Goal: Task Accomplishment & Management: Manage account settings

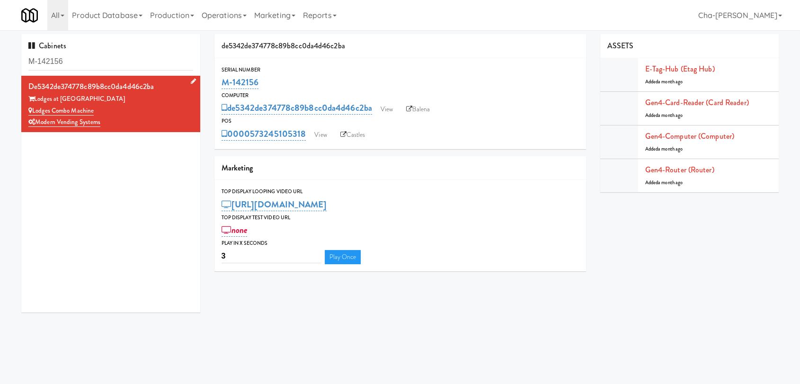
drag, startPoint x: 0, startPoint y: 0, endPoint x: 34, endPoint y: 112, distance: 116.8
click at [34, 112] on div "Lodges Combo Machine" at bounding box center [110, 111] width 165 height 12
copy link "Lodges Combo Machine"
click at [383, 111] on link "View" at bounding box center [387, 109] width 22 height 14
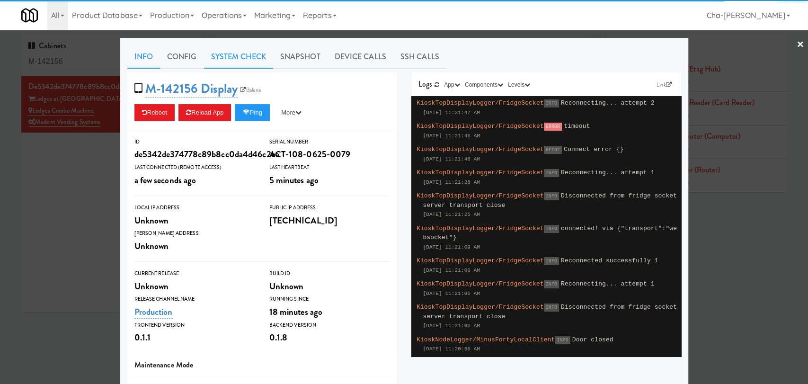
click at [237, 46] on link "System Check" at bounding box center [238, 57] width 69 height 24
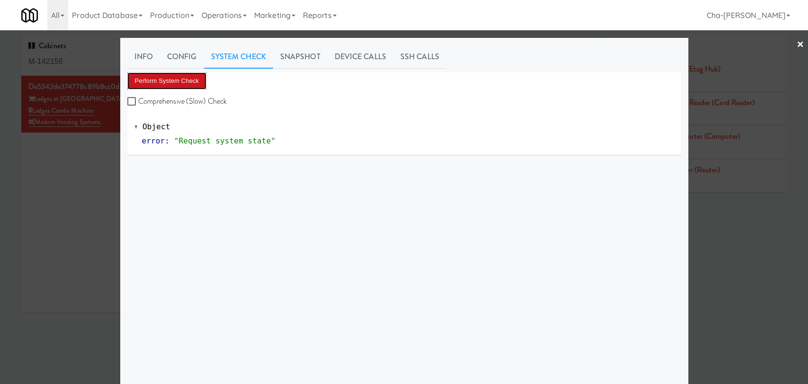
click at [150, 77] on button "Perform System Check" at bounding box center [167, 80] width 80 height 17
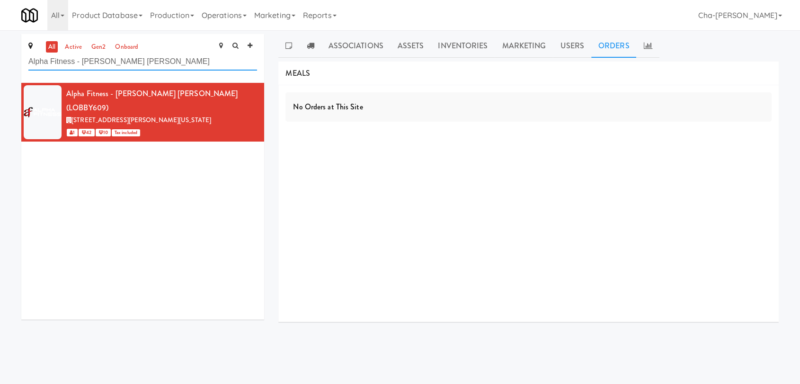
click at [192, 60] on input "Alpha Fitness - Newton Lobby Fridge" at bounding box center [142, 62] width 229 height 18
paste input "Lodges Combo Machin"
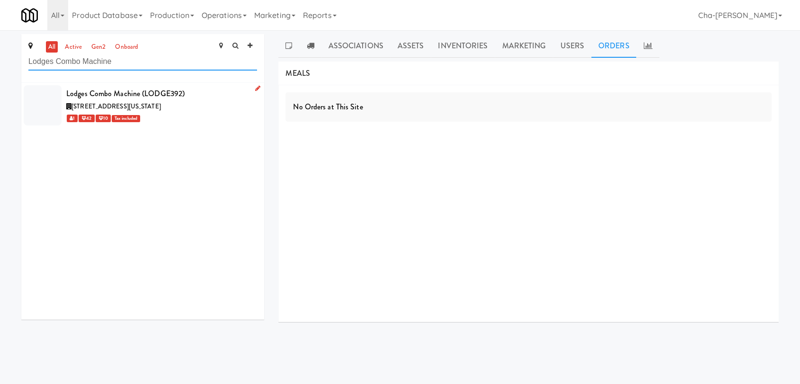
type input "Lodges Combo Machine"
click at [251, 88] on link at bounding box center [255, 89] width 9 height 12
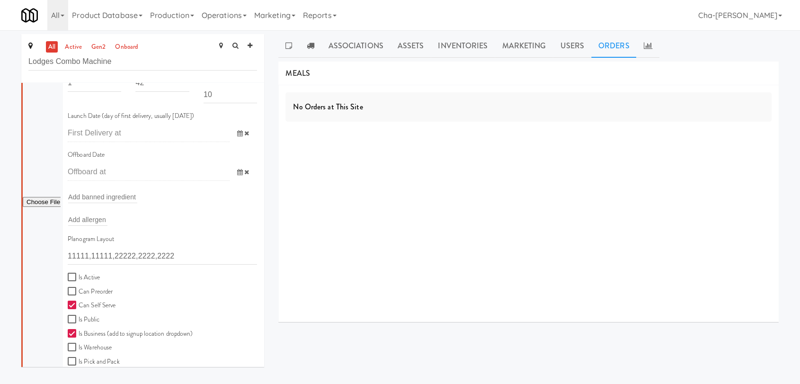
scroll to position [210, 0]
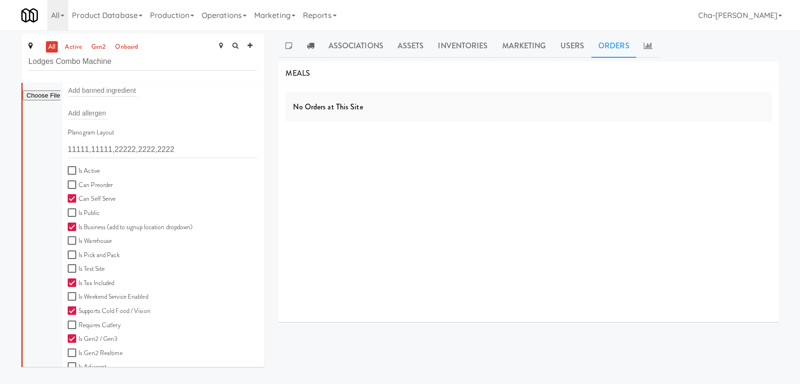
click at [80, 174] on label "Is Active" at bounding box center [84, 171] width 32 height 12
click at [79, 174] on input "Is Active" at bounding box center [73, 171] width 11 height 8
checkbox input "true"
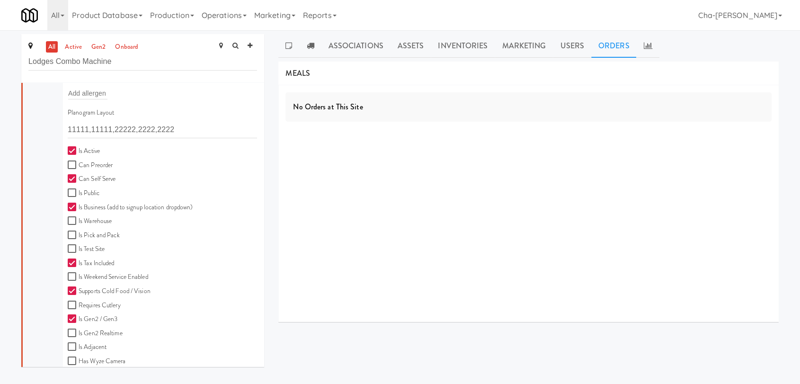
scroll to position [262, 0]
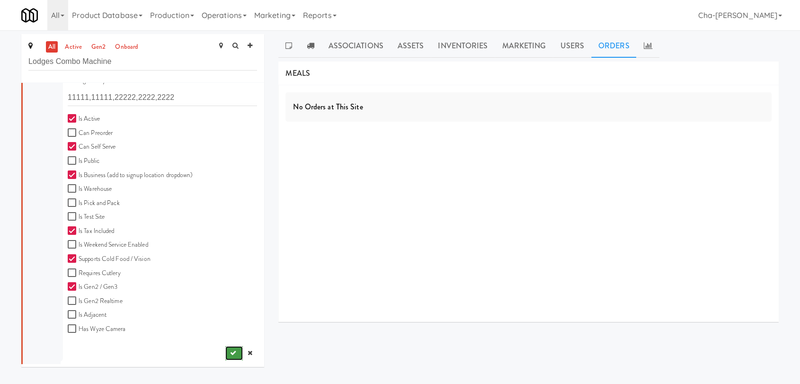
click at [230, 355] on icon "submit" at bounding box center [233, 353] width 6 height 6
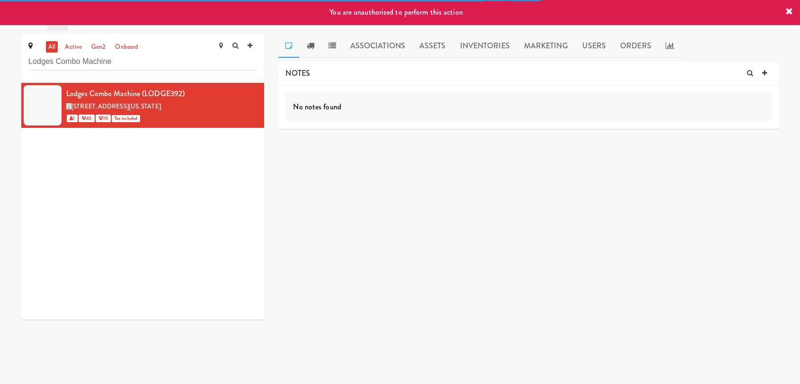
click at [787, 13] on icon at bounding box center [790, 12] width 8 height 8
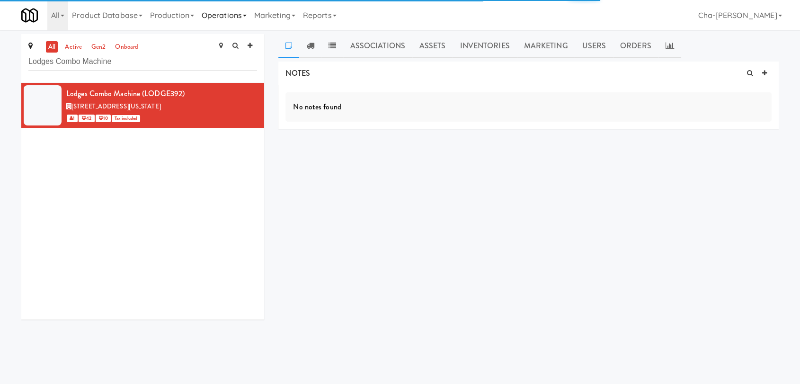
click at [224, 18] on link "Operations" at bounding box center [224, 15] width 53 height 30
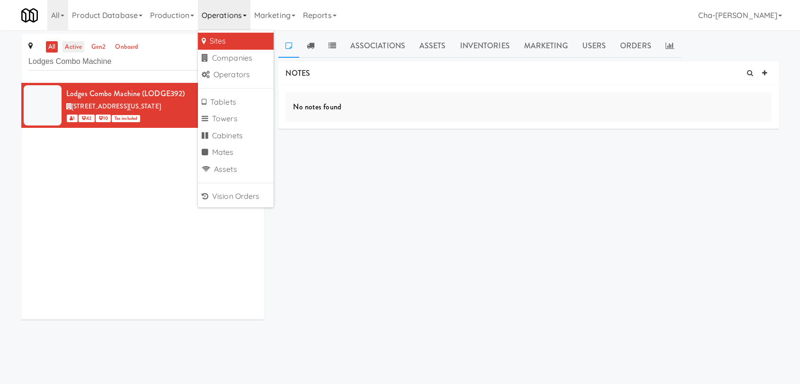
click at [77, 51] on link "active" at bounding box center [74, 47] width 22 height 12
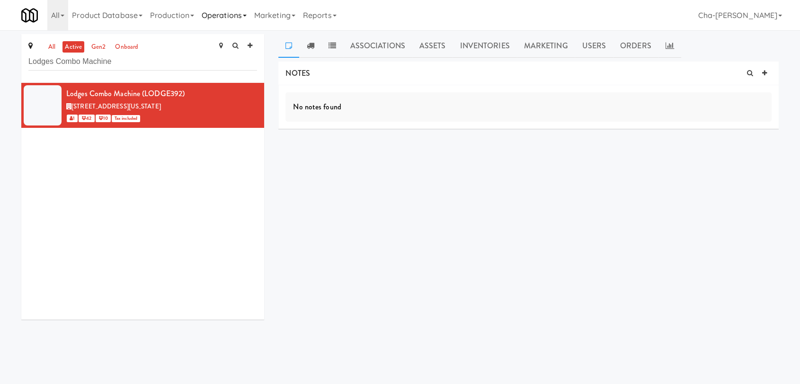
click at [224, 10] on link "Operations" at bounding box center [224, 15] width 53 height 30
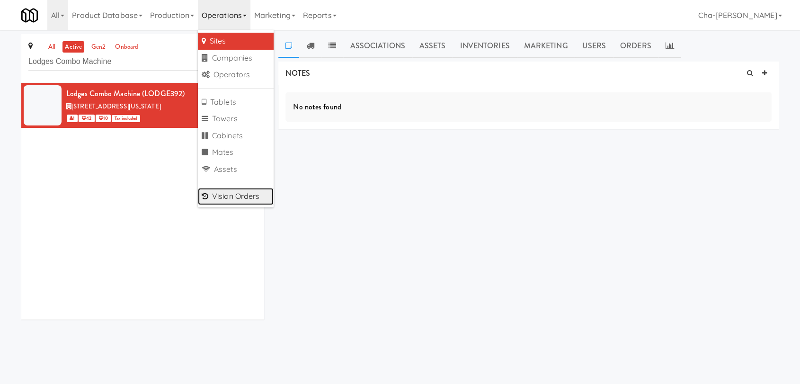
click at [236, 192] on link "Vision Orders" at bounding box center [236, 196] width 76 height 17
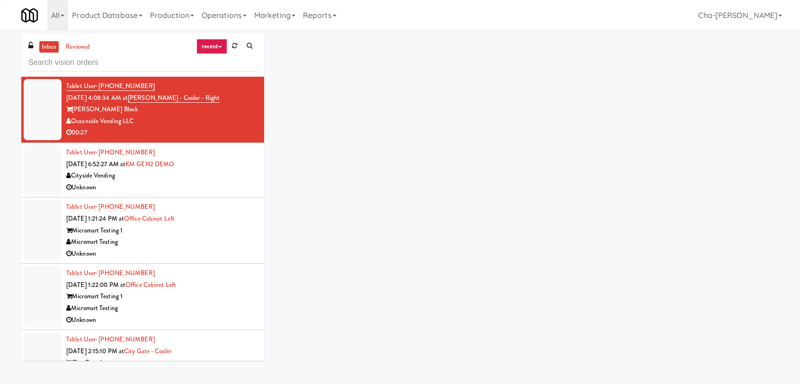
click at [66, 64] on input "text" at bounding box center [142, 63] width 229 height 18
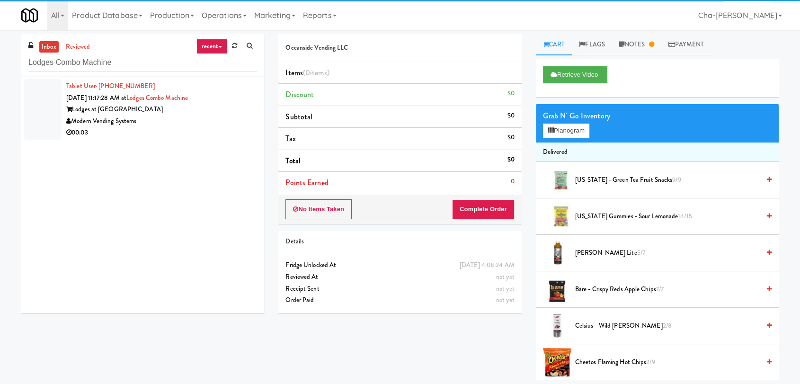
type input "Lodges Combo Machine"
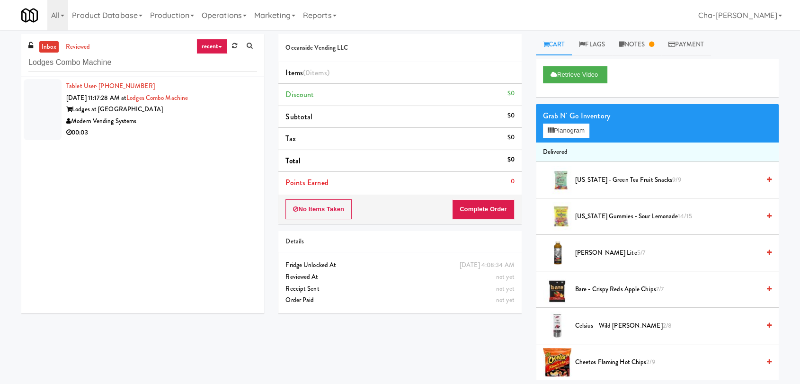
click at [220, 105] on div "Lodges at [GEOGRAPHIC_DATA]" at bounding box center [161, 110] width 191 height 12
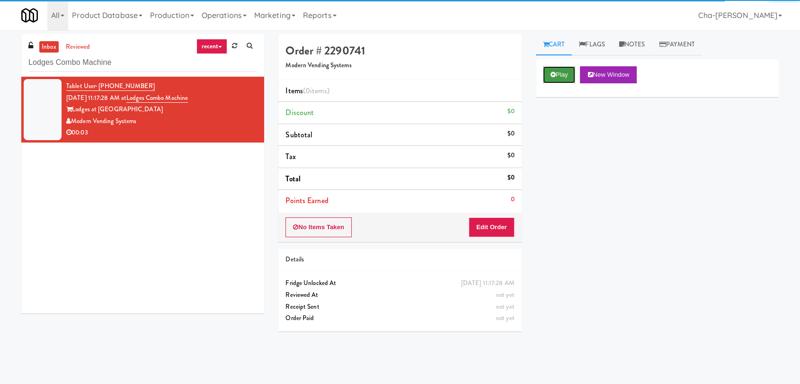
click at [564, 72] on button "Play" at bounding box center [559, 74] width 33 height 17
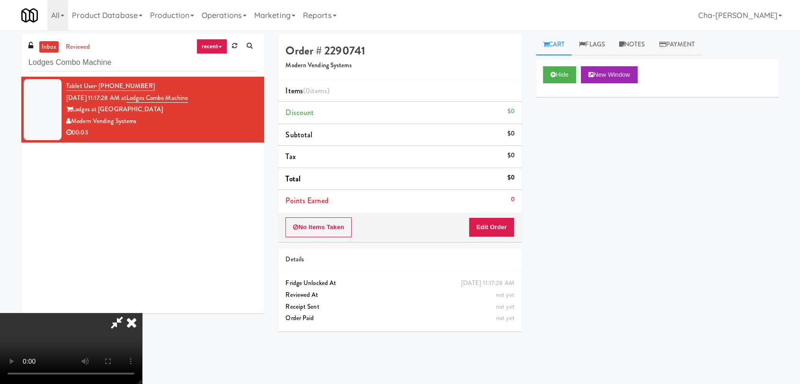
click at [142, 313] on icon at bounding box center [131, 322] width 21 height 19
